Goal: Information Seeking & Learning: Learn about a topic

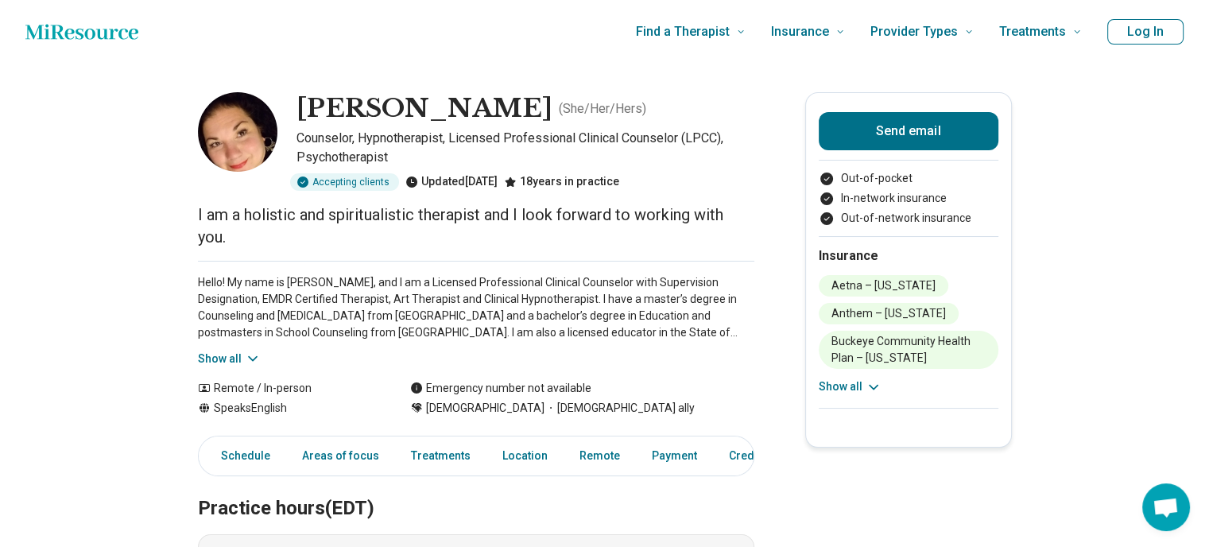
drag, startPoint x: 273, startPoint y: 219, endPoint x: 539, endPoint y: 215, distance: 265.5
click at [538, 215] on p "I am a holistic and spiritualistic therapist and I look forward to working with…" at bounding box center [476, 225] width 556 height 45
click at [539, 215] on p "I am a holistic and spiritualistic therapist and I look forward to working with…" at bounding box center [476, 225] width 556 height 45
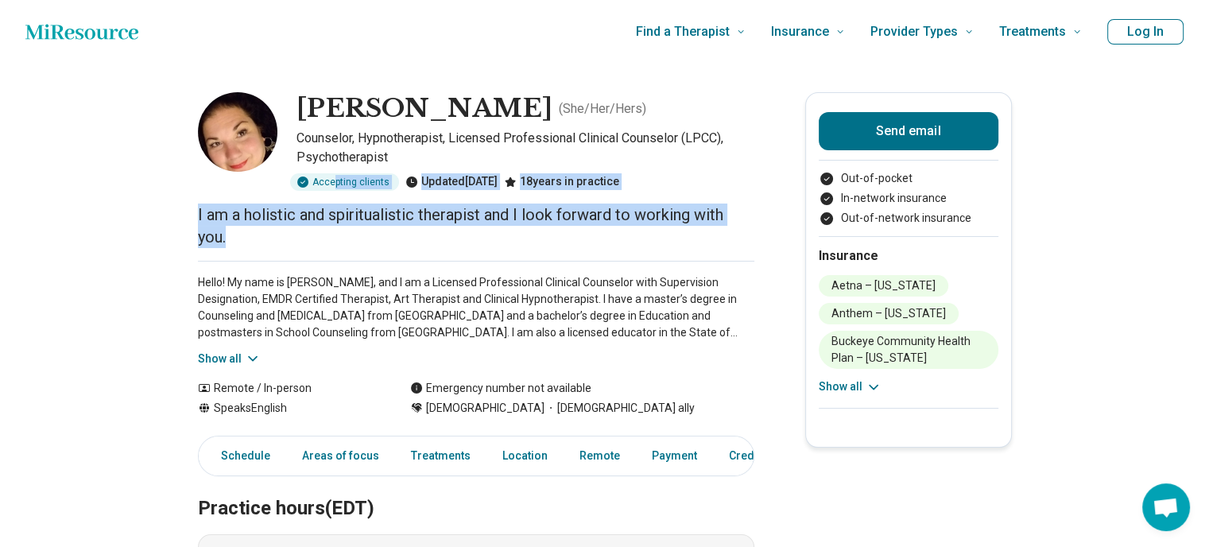
drag, startPoint x: 540, startPoint y: 234, endPoint x: 338, endPoint y: 186, distance: 208.4
click at [338, 186] on div "Accepting clients" at bounding box center [344, 181] width 109 height 17
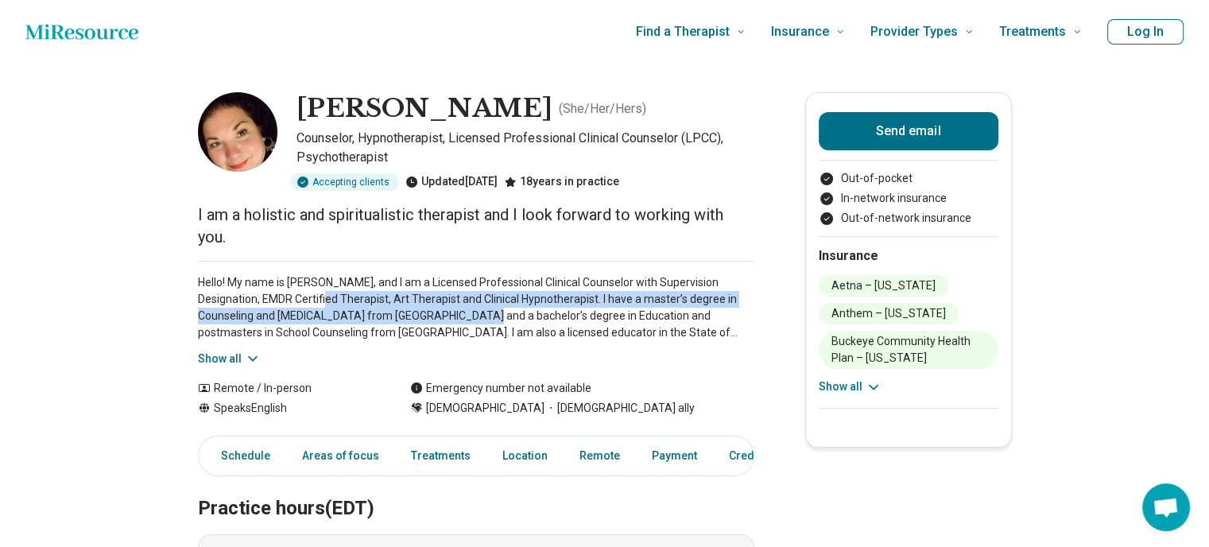
drag, startPoint x: 334, startPoint y: 292, endPoint x: 490, endPoint y: 309, distance: 157.5
click at [489, 309] on p "Hello! My name is [PERSON_NAME], and I am a Licensed Professional Clinical Coun…" at bounding box center [476, 307] width 556 height 67
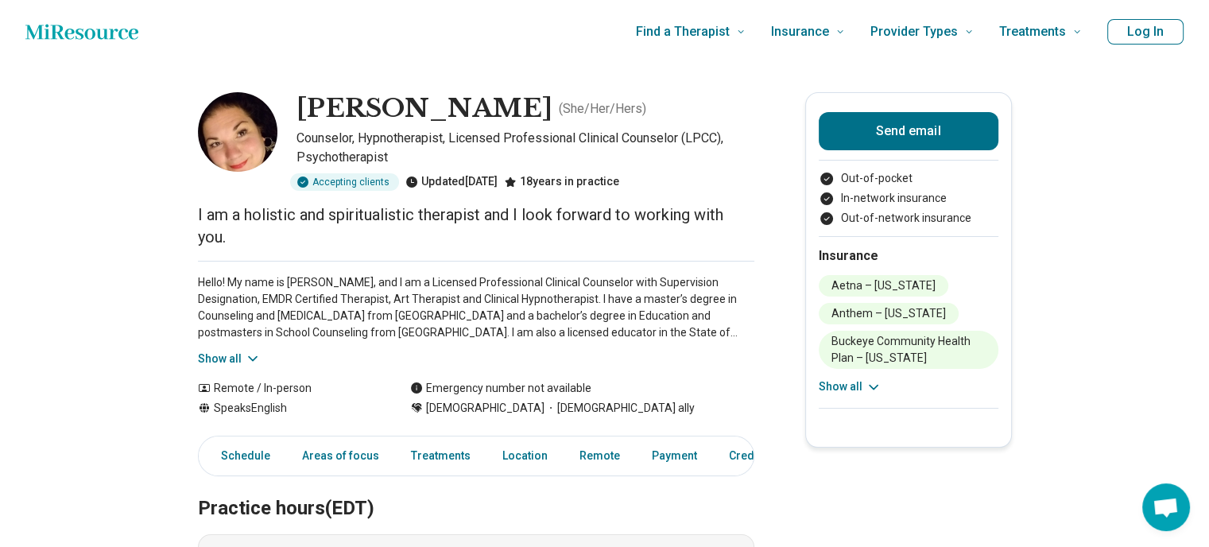
click at [493, 310] on p "Hello! My name is [PERSON_NAME], and I am a Licensed Professional Clinical Coun…" at bounding box center [476, 307] width 556 height 67
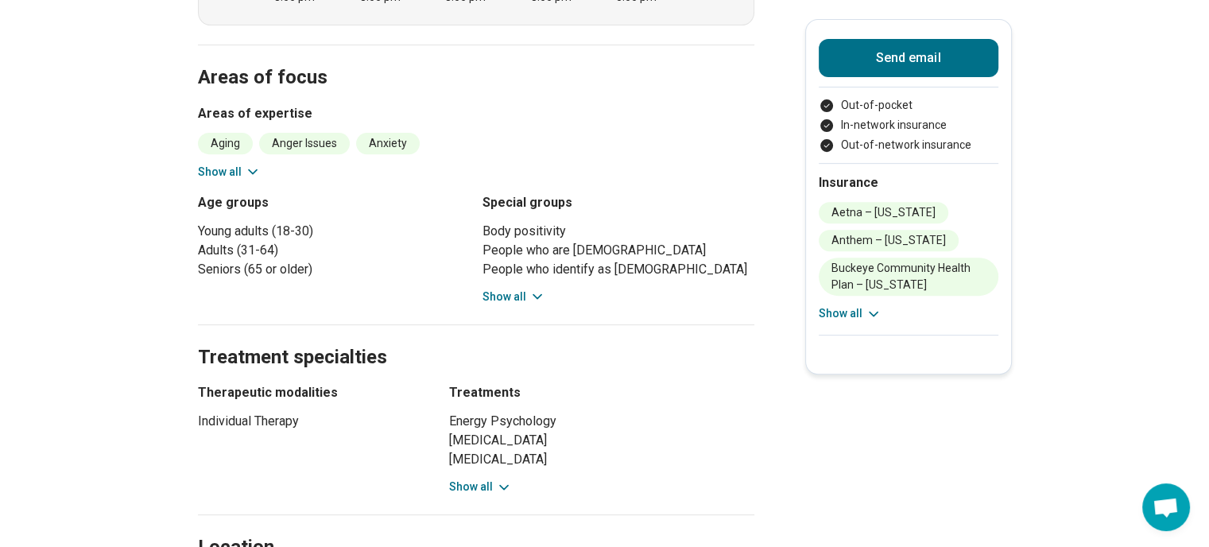
scroll to position [636, 0]
